Goal: Task Accomplishment & Management: Use online tool/utility

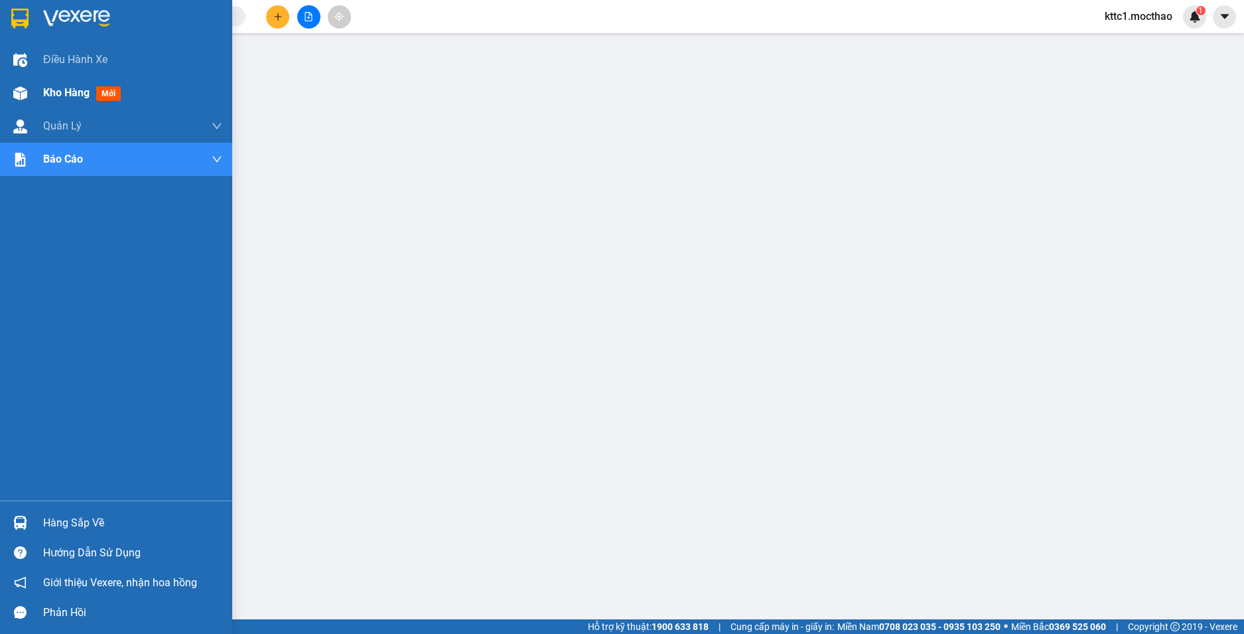
click at [74, 90] on span "Kho hàng" at bounding box center [66, 92] width 46 height 13
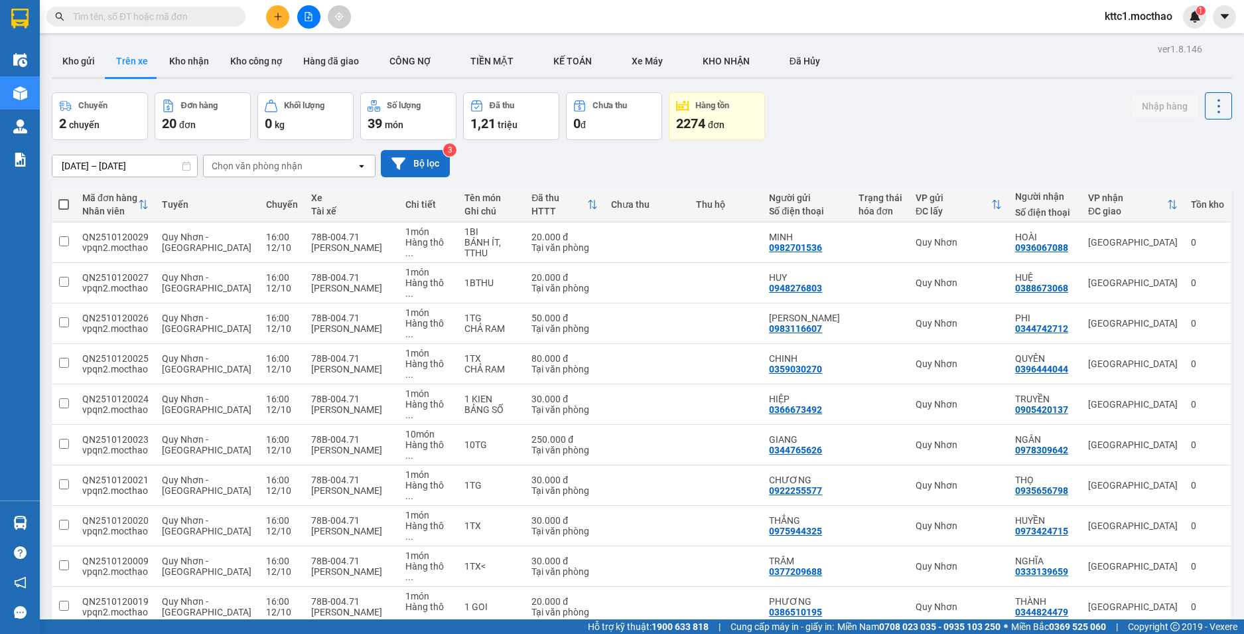
click at [431, 165] on button "Bộ lọc" at bounding box center [415, 163] width 69 height 27
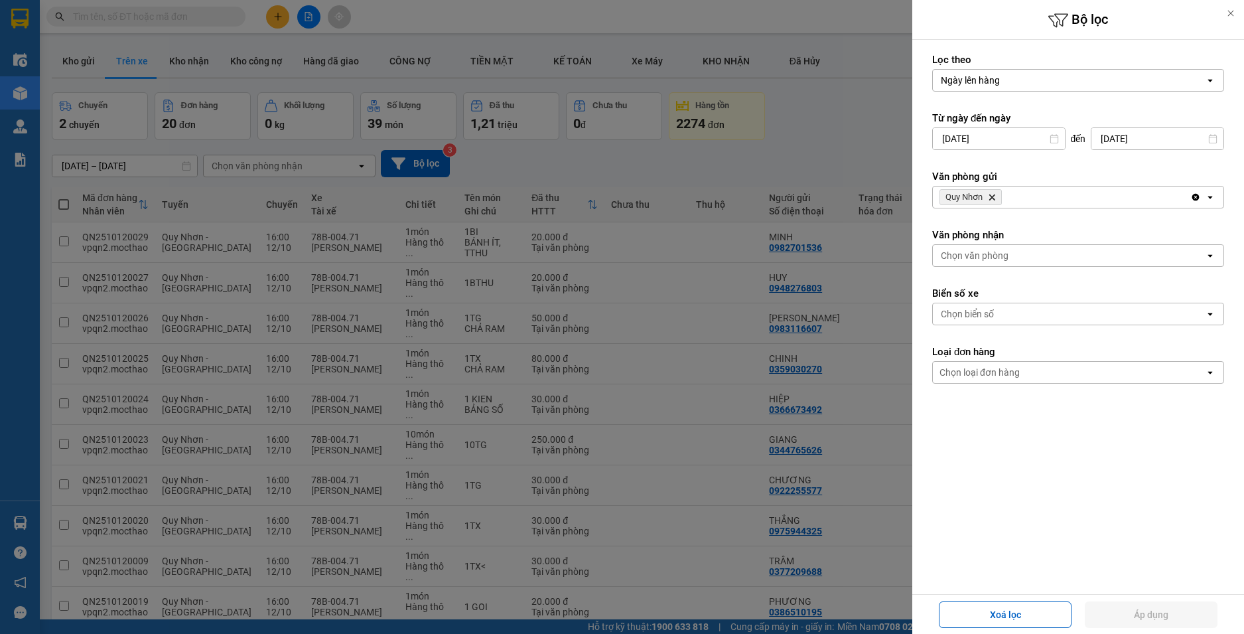
click at [994, 198] on icon "Quy Nhơn, close by backspace" at bounding box center [992, 197] width 6 height 6
click at [994, 198] on div "Chọn văn phòng" at bounding box center [975, 196] width 68 height 13
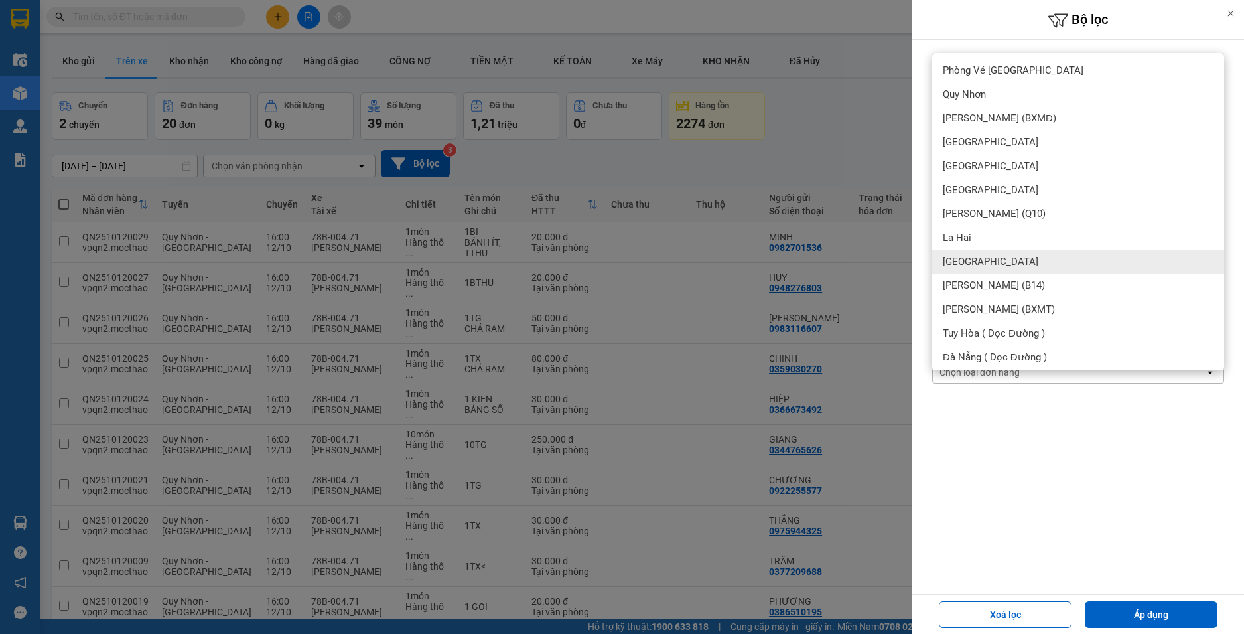
click at [19, 115] on div at bounding box center [622, 317] width 1244 height 634
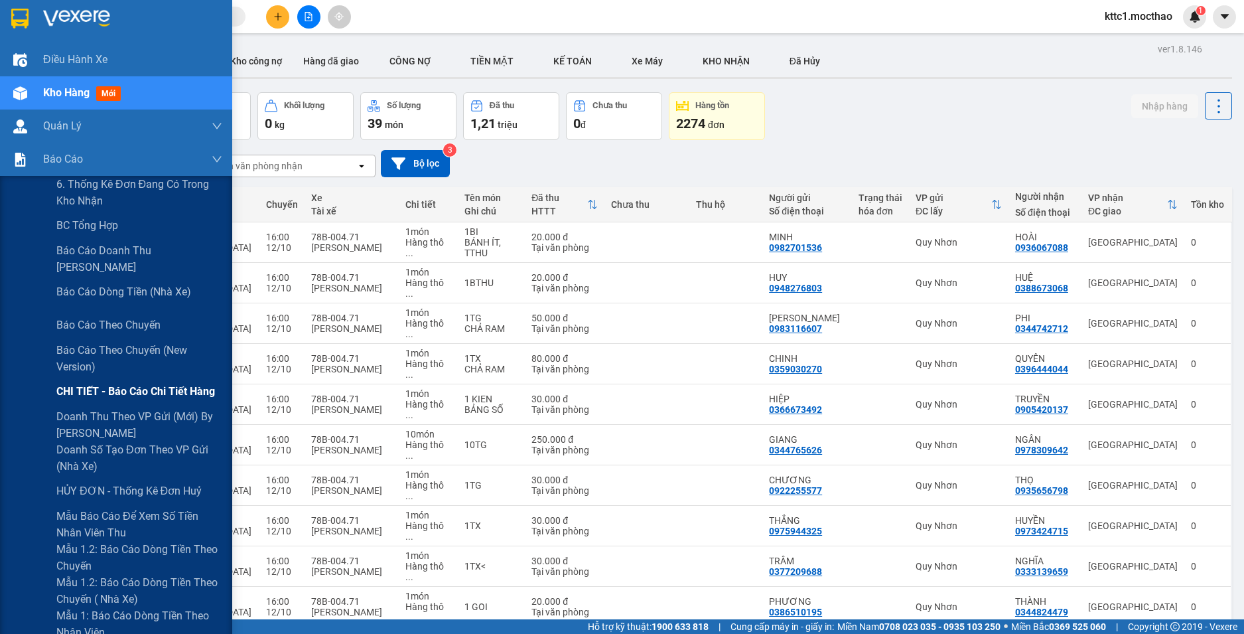
click at [139, 393] on span "CHI TIẾT - Báo cáo chi tiết hàng" at bounding box center [135, 391] width 159 height 17
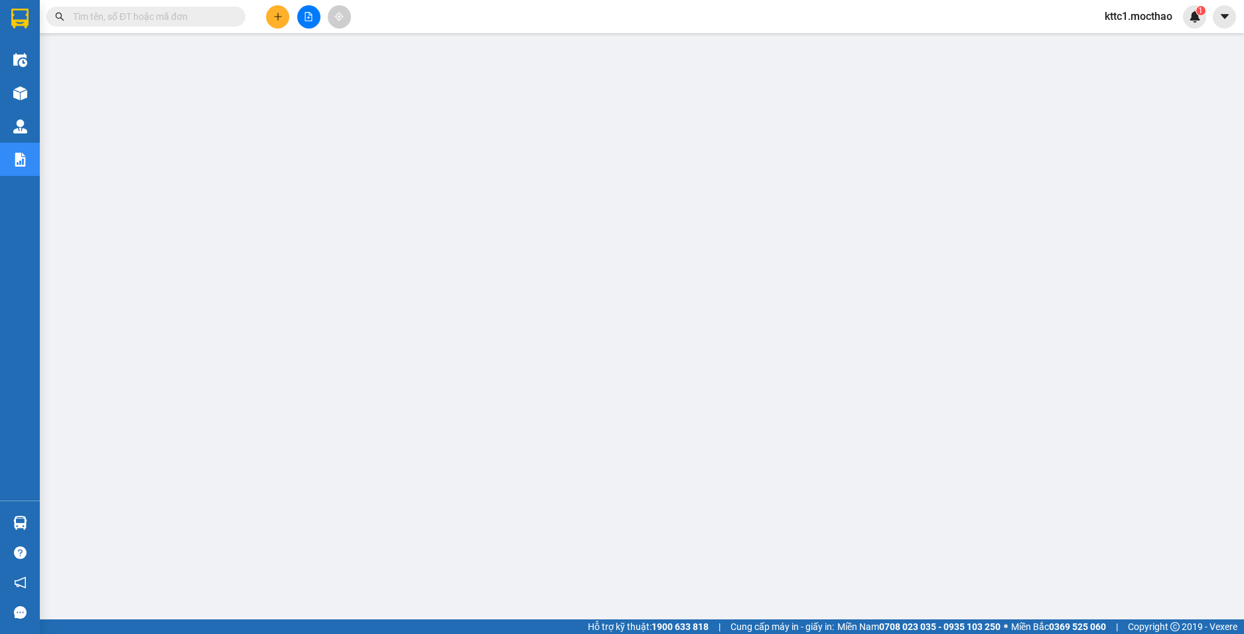
click at [194, 12] on input "text" at bounding box center [151, 16] width 157 height 15
paste input "TH2510120046"
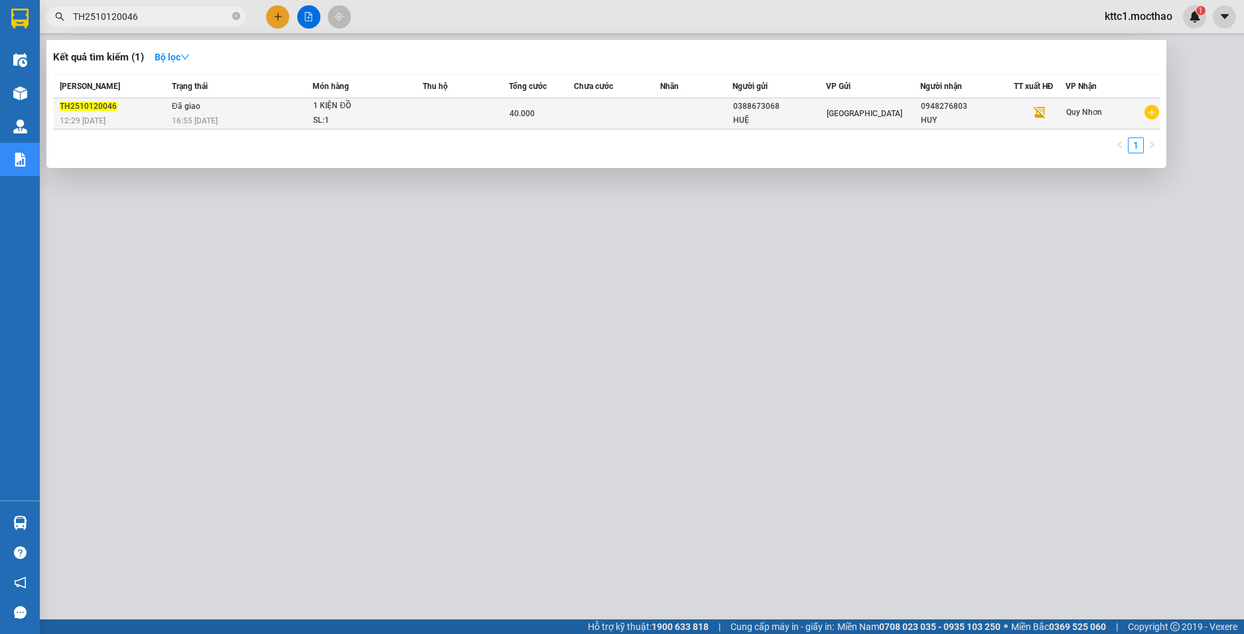
type input "TH2510120046"
click at [586, 107] on td at bounding box center [617, 113] width 86 height 31
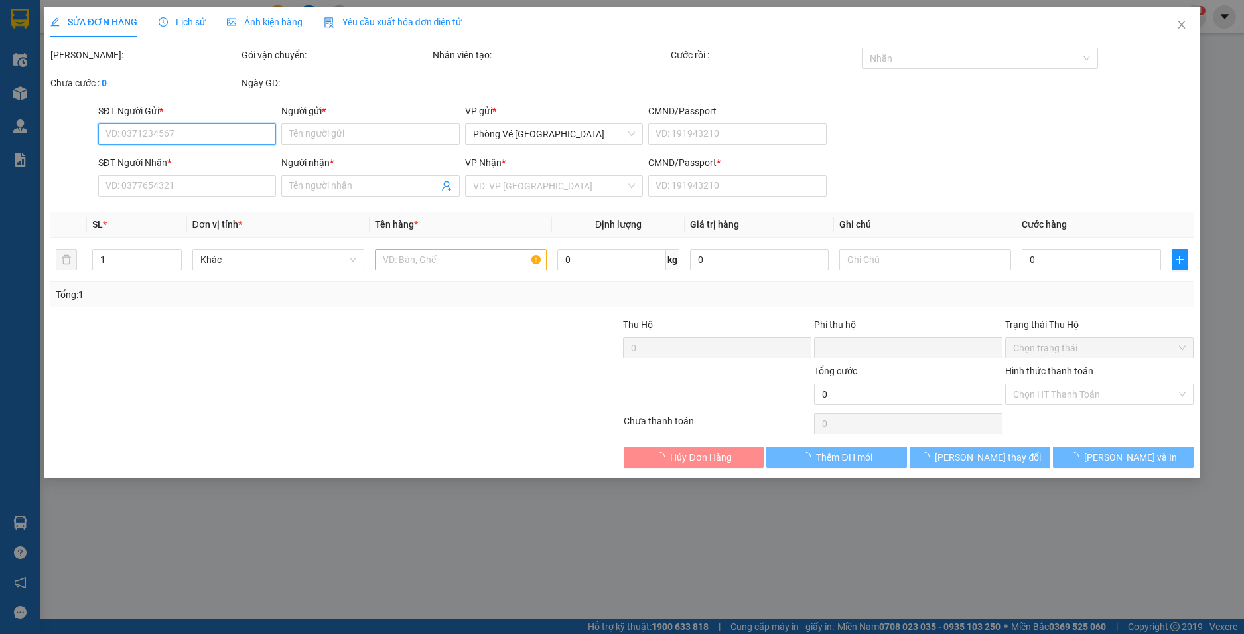
type input "0388673068"
type input "HUỆ"
type input "0948276803"
type input "HUY"
type input "1"
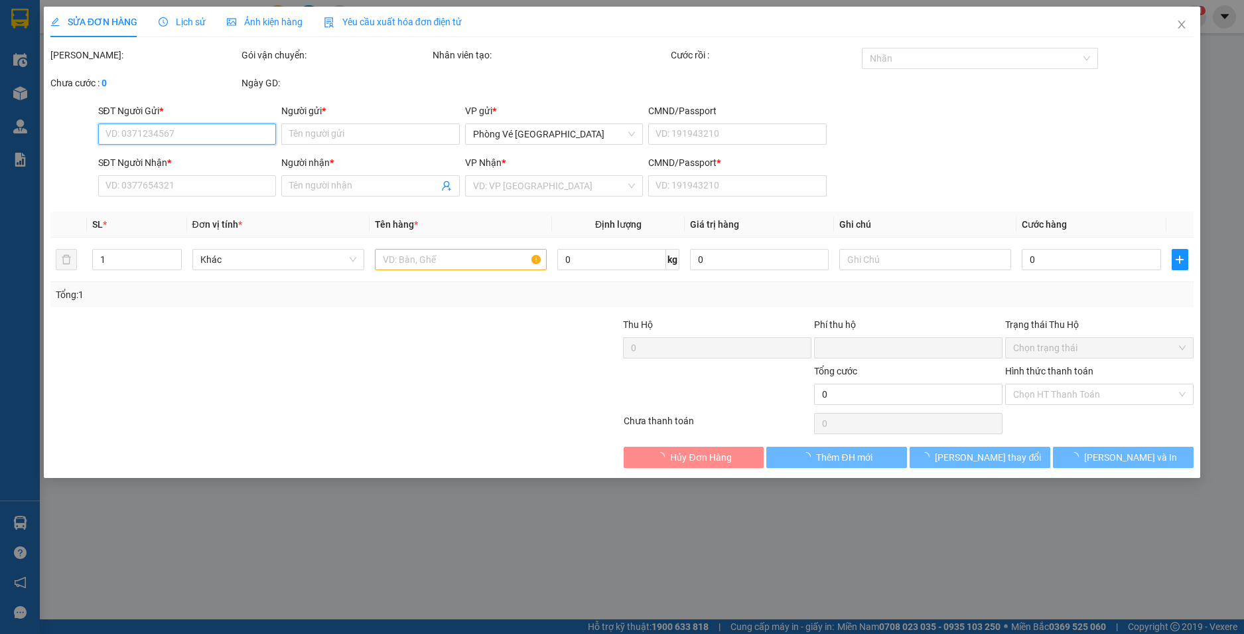
type input "0"
type input "40.000"
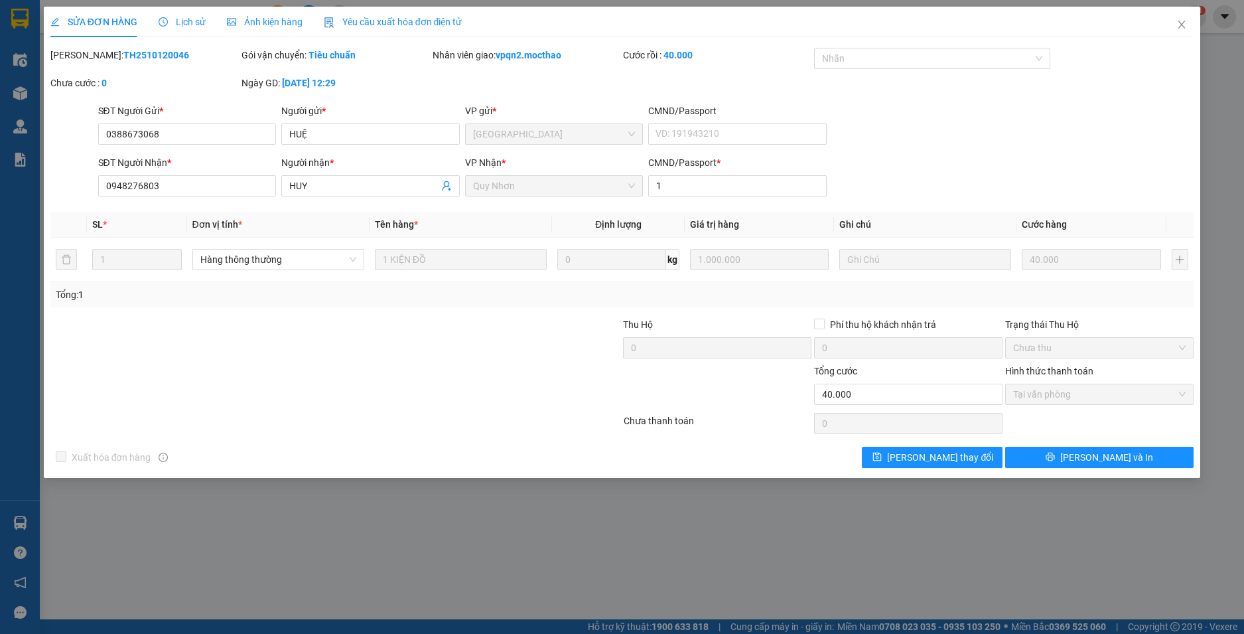
click at [396, 20] on span "Yêu cầu xuất hóa đơn điện tử" at bounding box center [393, 22] width 139 height 11
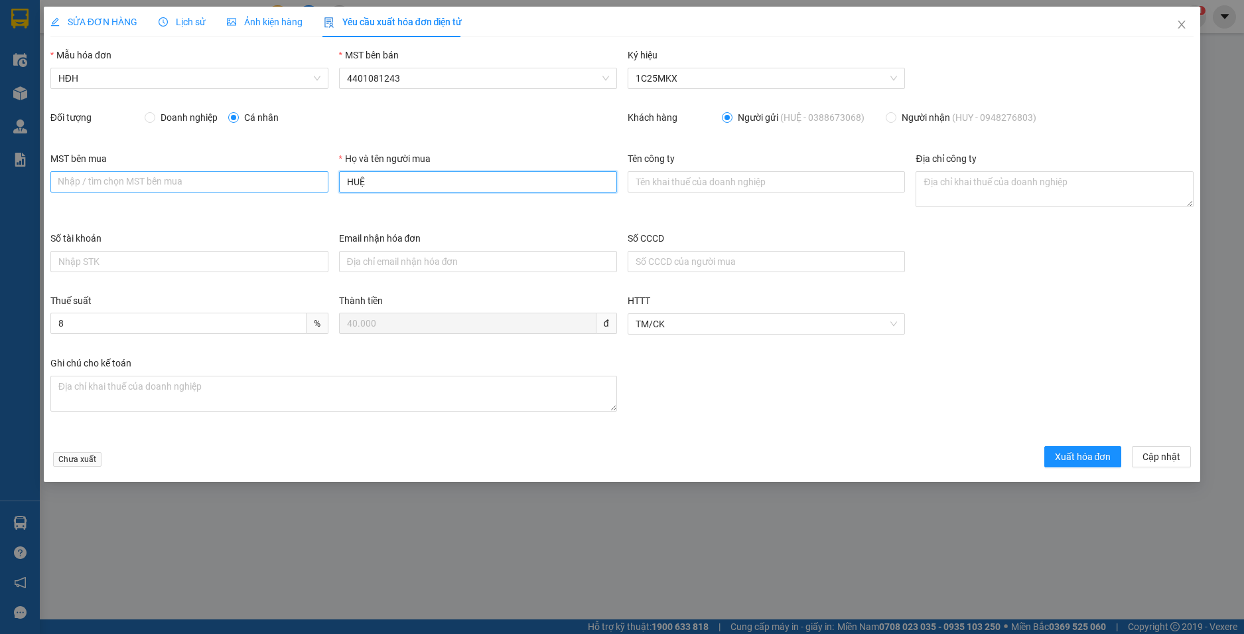
drag, startPoint x: 361, startPoint y: 177, endPoint x: 324, endPoint y: 180, distance: 36.7
click at [324, 180] on div "MST bên mua Nhập / tìm chọn MST bên mua Họ và tên người mua HUỆ Tên công ty Địa…" at bounding box center [622, 191] width 1155 height 80
type input "Người mua không lấy hoá đơn"
click at [1090, 459] on span "Xuất hóa đơn" at bounding box center [1083, 456] width 56 height 15
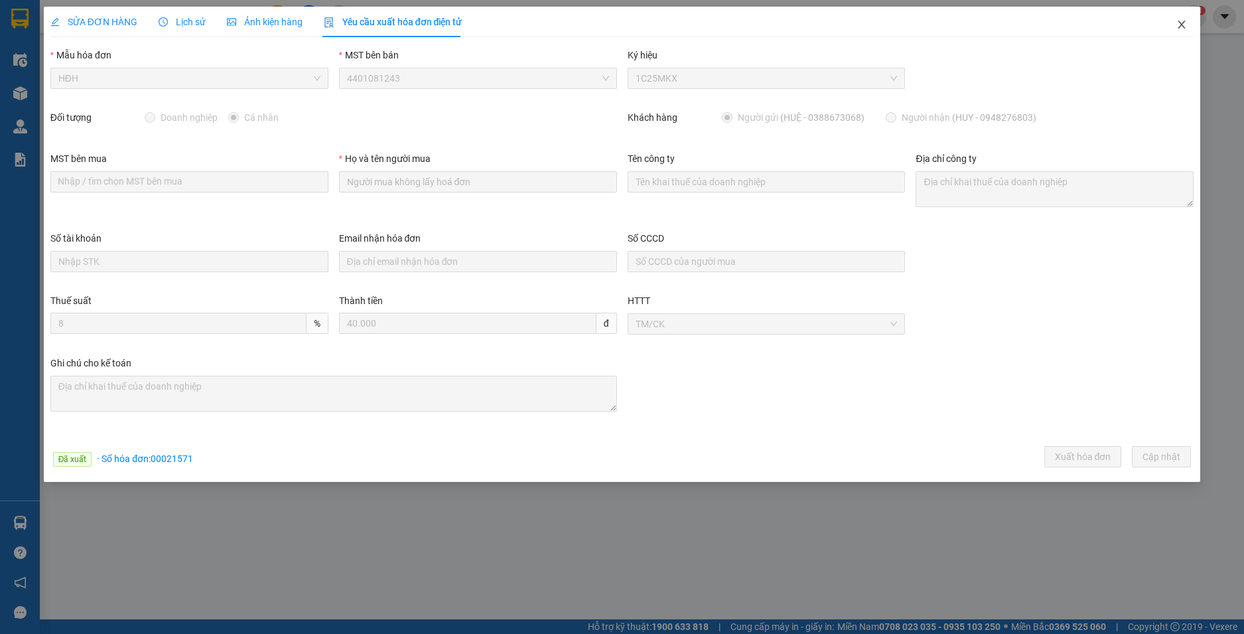
click at [1180, 20] on icon "close" at bounding box center [1182, 24] width 11 height 11
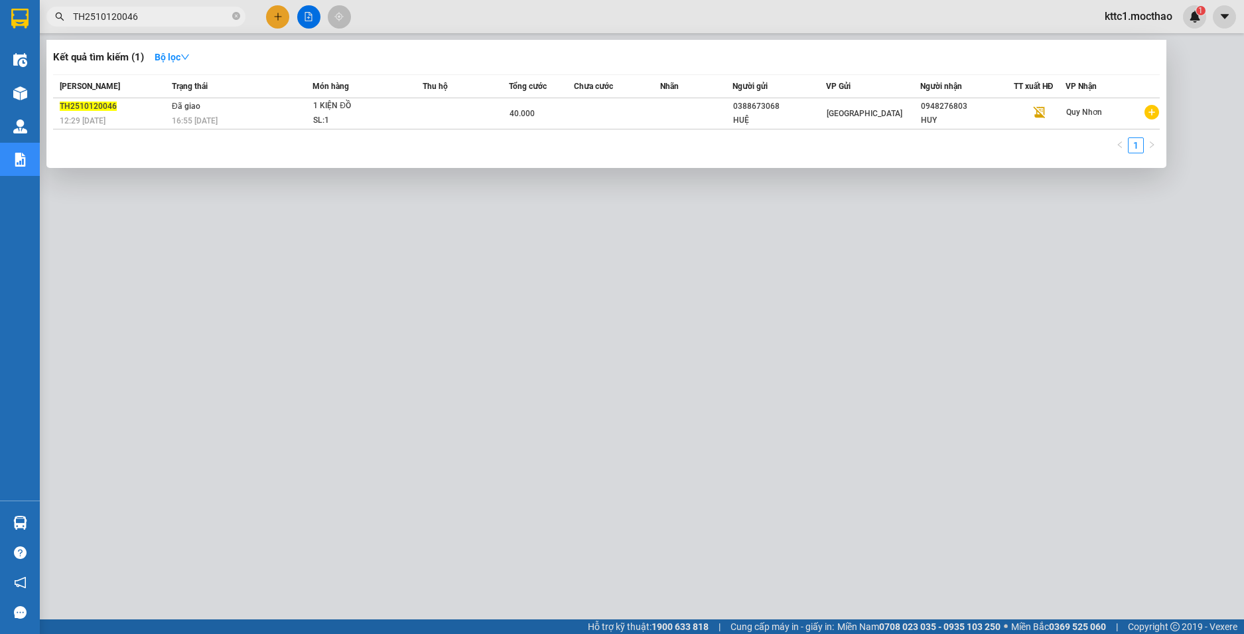
drag, startPoint x: 140, startPoint y: 16, endPoint x: 30, endPoint y: 33, distance: 111.4
click at [30, 33] on section "Kết quả tìm kiếm ( 1 ) Bộ lọc Mã ĐH Trạng thái Món hàng Thu hộ Tổng cước Chưa c…" at bounding box center [622, 317] width 1244 height 634
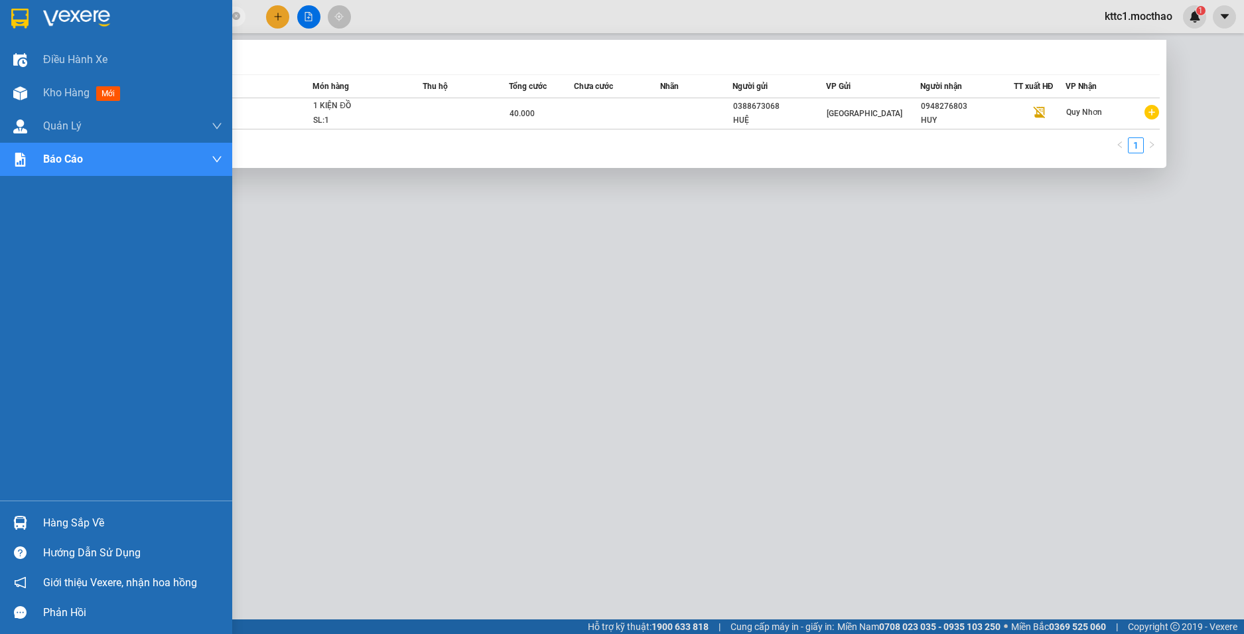
paste input "3"
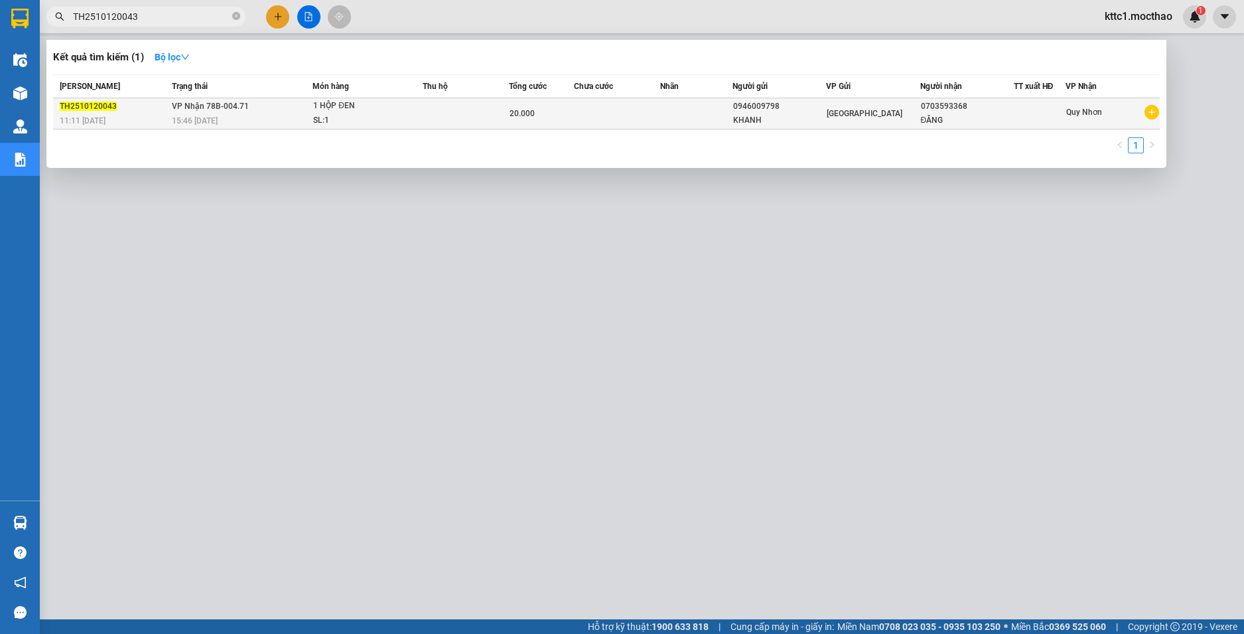
type input "TH2510120043"
click at [606, 116] on td at bounding box center [617, 113] width 86 height 31
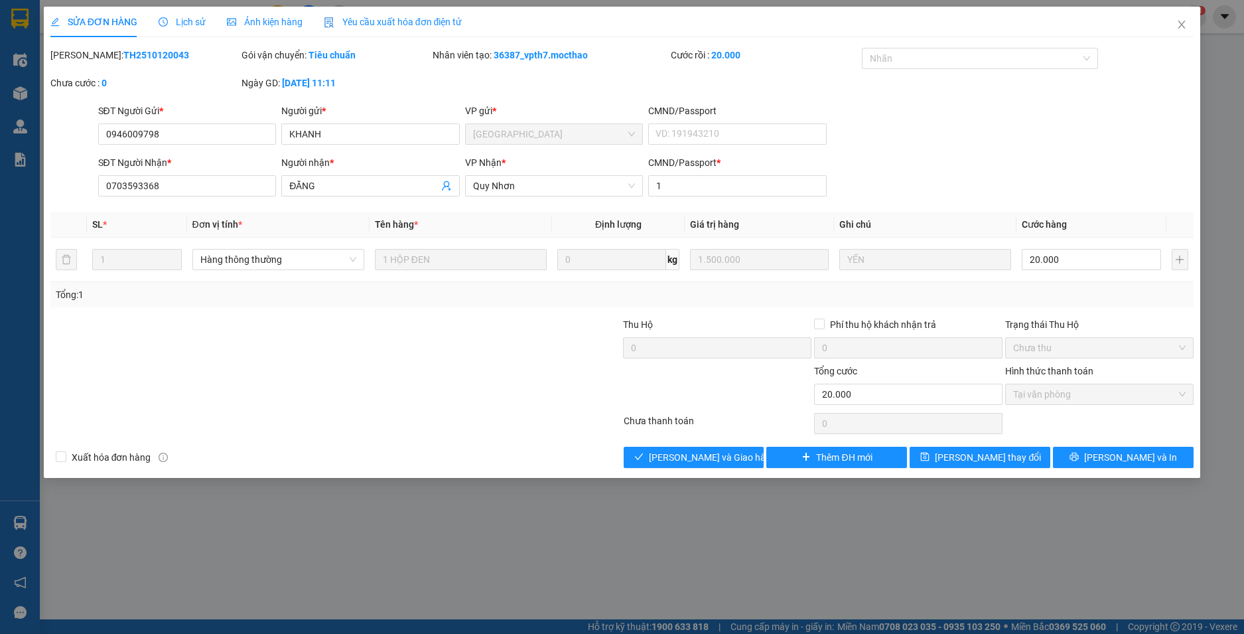
click at [375, 28] on div "Yêu cầu xuất hóa đơn điện tử" at bounding box center [393, 22] width 139 height 15
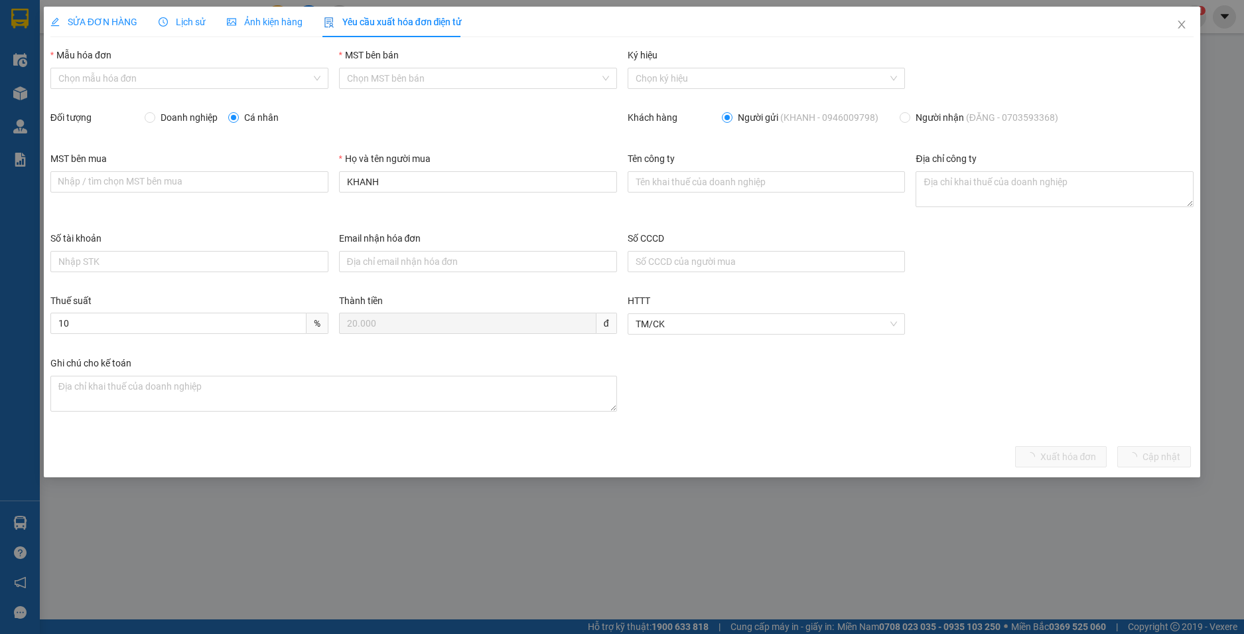
click at [236, 80] on input "Mẫu hóa đơn" at bounding box center [184, 78] width 253 height 20
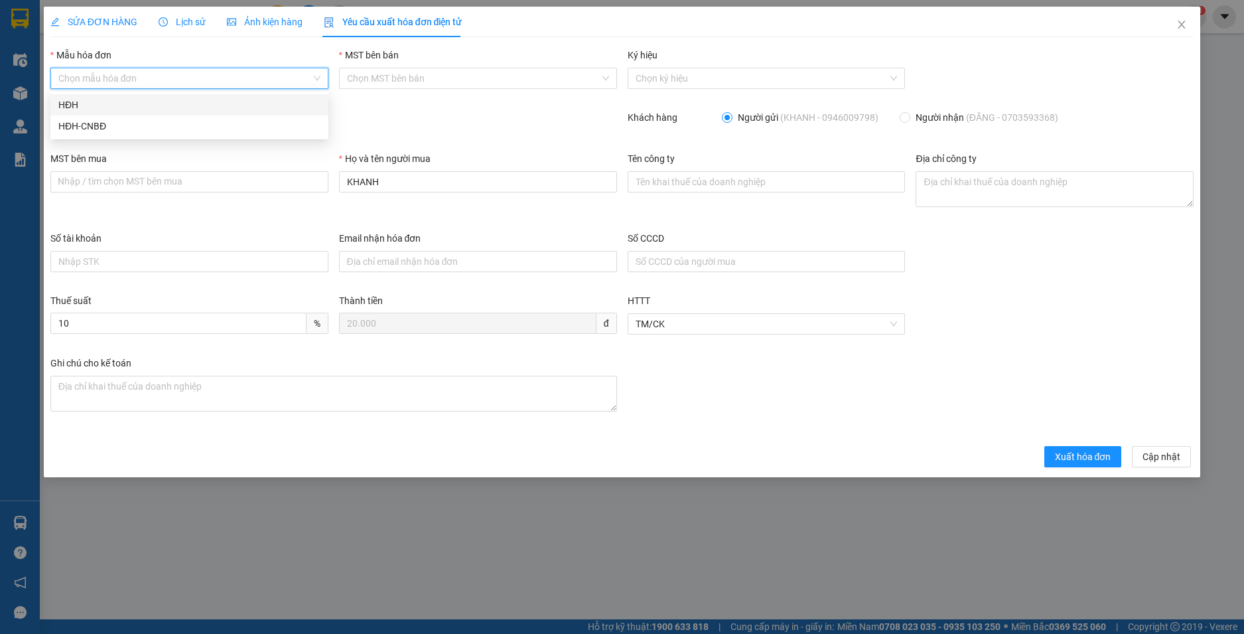
click at [105, 105] on div "HĐH" at bounding box center [189, 105] width 262 height 15
type input "8"
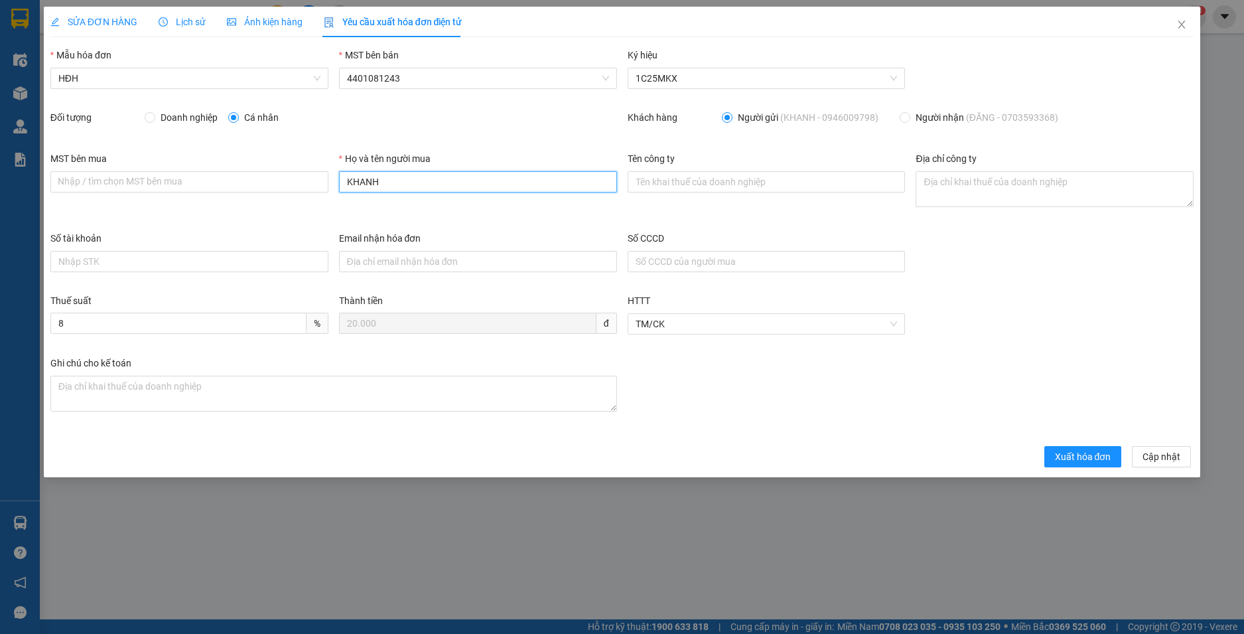
drag, startPoint x: 378, startPoint y: 180, endPoint x: 299, endPoint y: 165, distance: 80.4
click at [299, 165] on div "MST bên mua Nhập / tìm chọn MST bên mua Họ và tên người mua KHANH Tên công ty Đ…" at bounding box center [622, 191] width 1155 height 80
type input "Người mua không lấy hoá đơn"
click at [1061, 456] on span "Xuất hóa đơn" at bounding box center [1083, 456] width 56 height 15
